Goal: Task Accomplishment & Management: Manage account settings

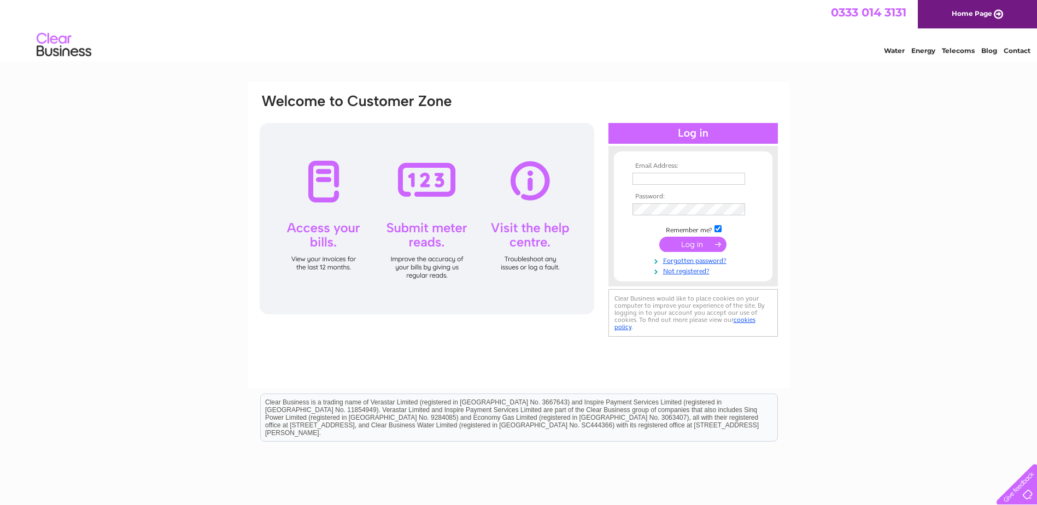
type input "[EMAIL_ADDRESS][DOMAIN_NAME]"
click at [675, 244] on input "submit" at bounding box center [692, 244] width 67 height 15
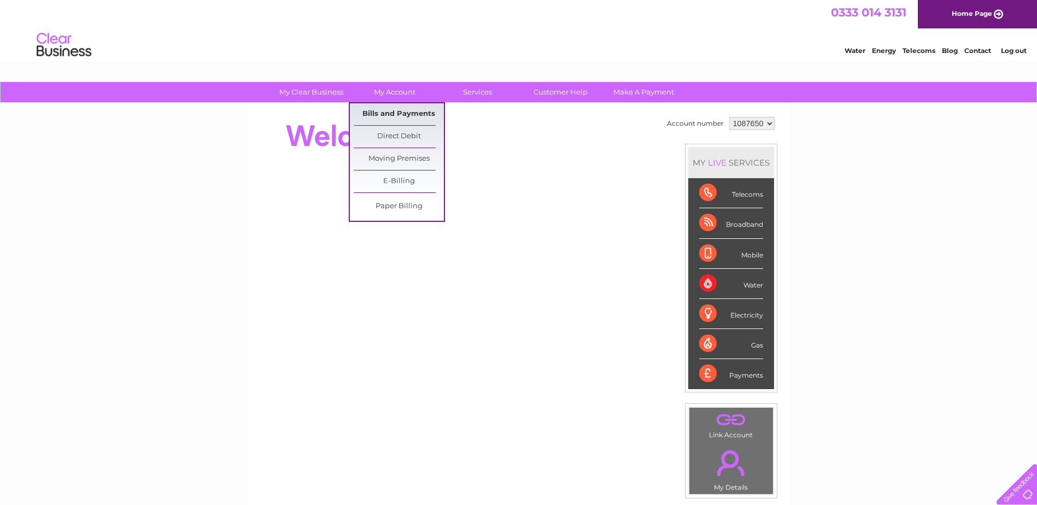
click at [404, 111] on link "Bills and Payments" at bounding box center [399, 114] width 90 height 22
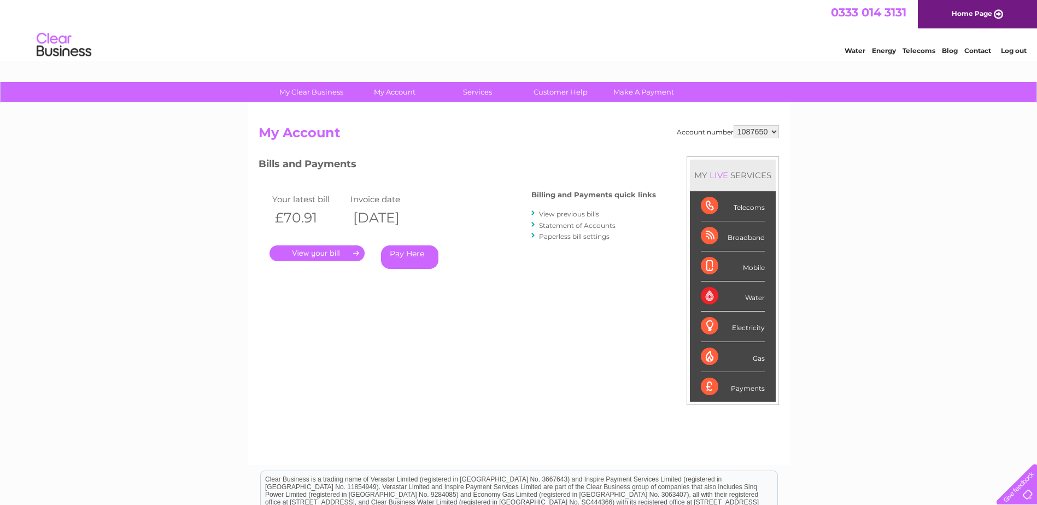
click at [309, 250] on link "." at bounding box center [316, 253] width 95 height 16
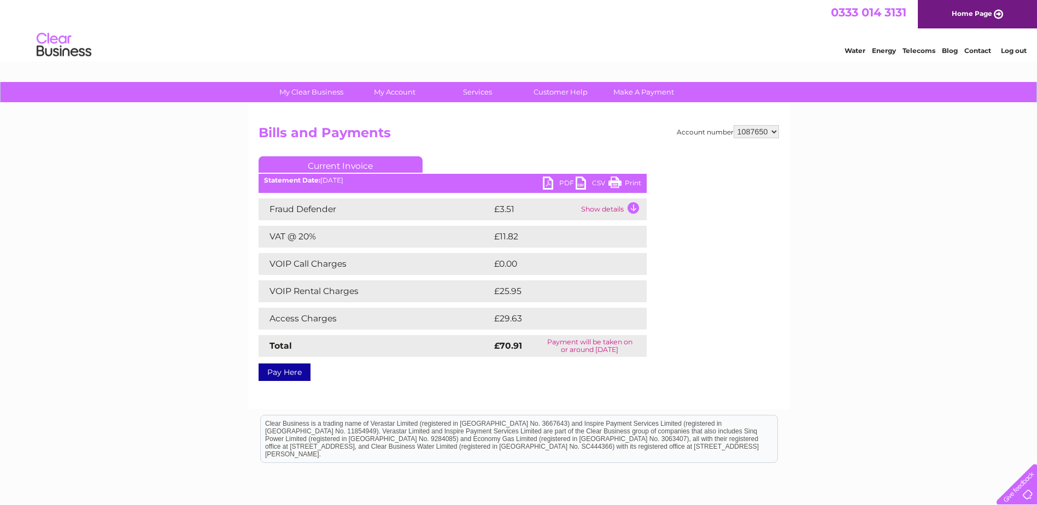
click at [546, 183] on link "PDF" at bounding box center [559, 185] width 33 height 16
